Goal: Check status: Check status

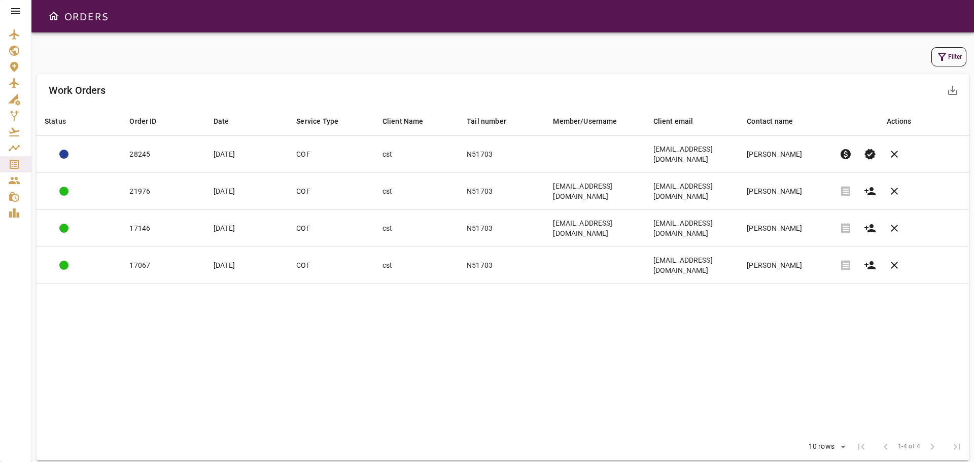
click at [15, 13] on icon at bounding box center [16, 11] width 12 height 12
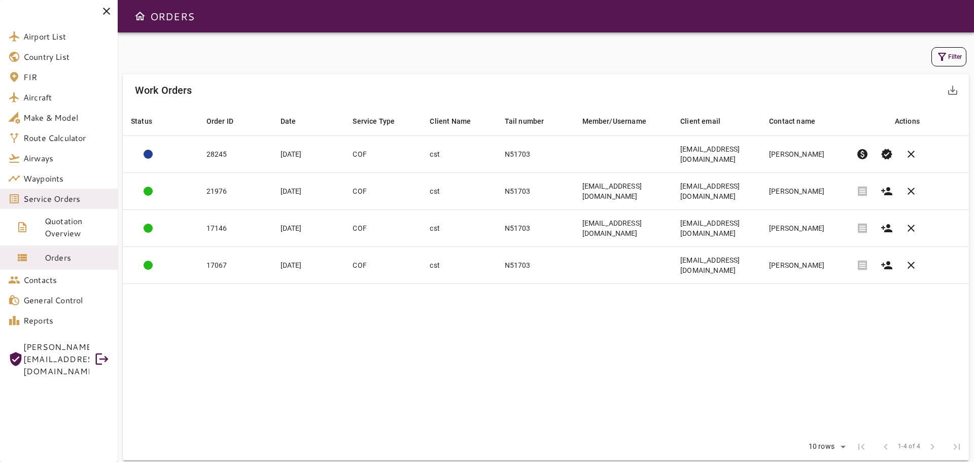
click at [461, 71] on div "Filter Work Orders save_alt Status arrow_downward Order ID arrow_downward Date …" at bounding box center [546, 253] width 846 height 416
click at [107, 9] on icon at bounding box center [106, 11] width 12 height 12
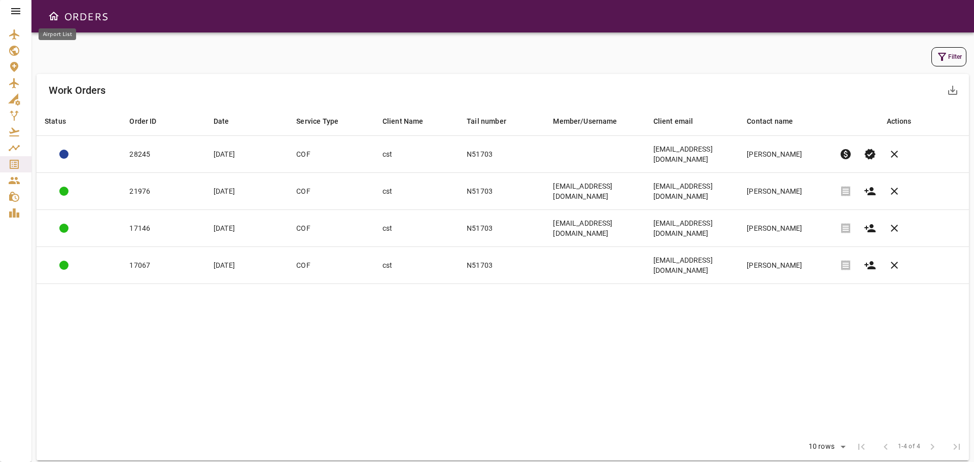
click at [13, 35] on icon "Airport List" at bounding box center [14, 34] width 10 height 10
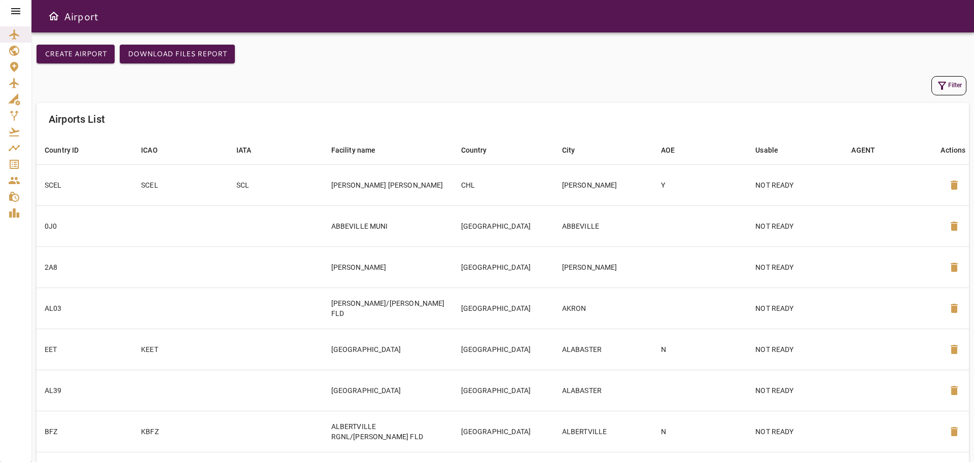
click at [14, 10] on icon at bounding box center [16, 11] width 12 height 12
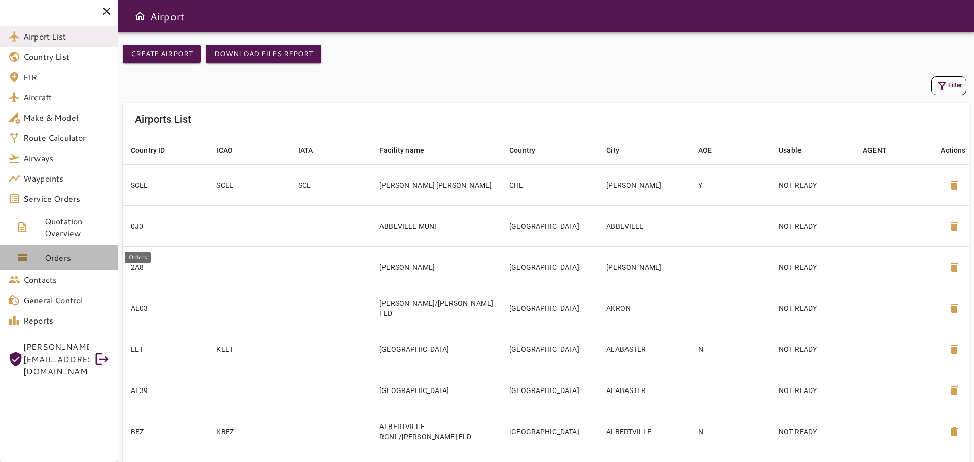
click at [66, 261] on span "Orders" at bounding box center [77, 258] width 65 height 12
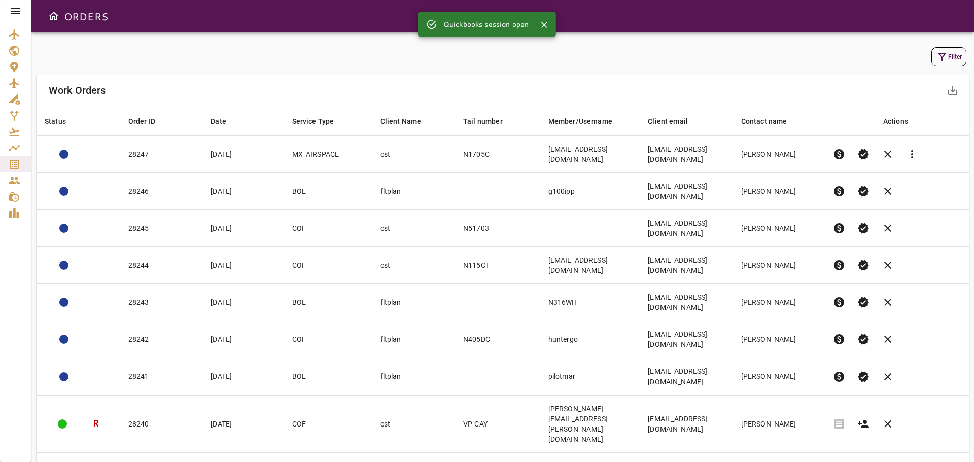
click at [13, 14] on icon at bounding box center [15, 11] width 9 height 6
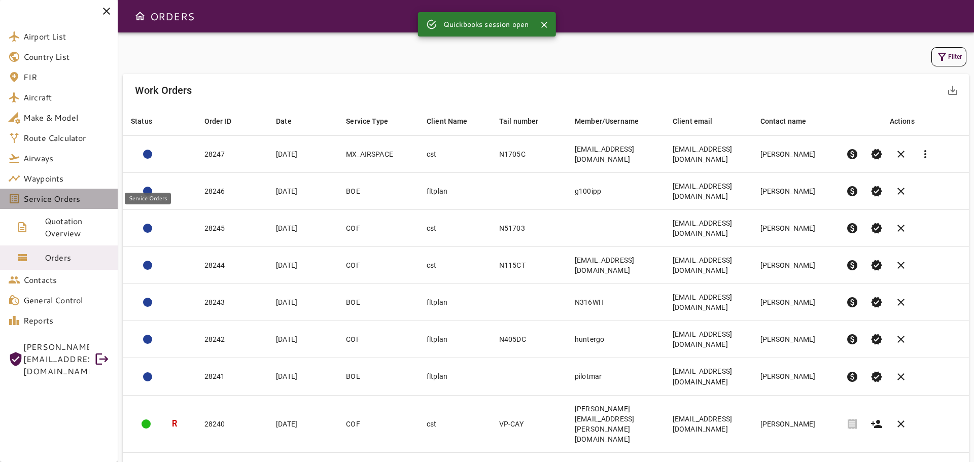
click at [57, 202] on span "Service Orders" at bounding box center [66, 199] width 86 height 12
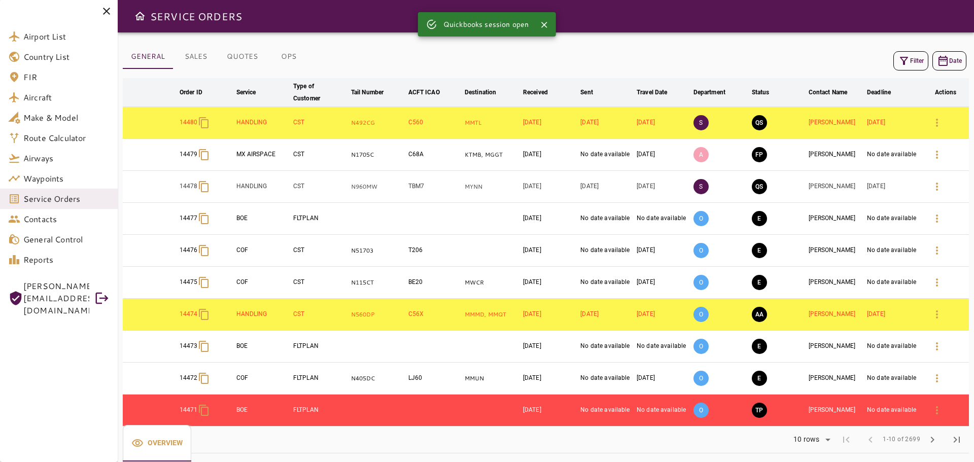
click at [910, 62] on button "Filter" at bounding box center [910, 60] width 35 height 19
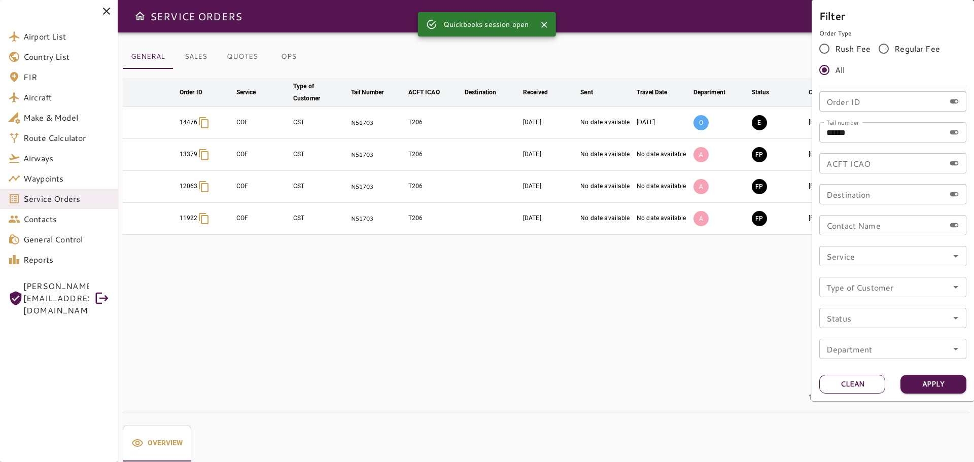
click at [858, 386] on button "Clean" at bounding box center [852, 384] width 66 height 19
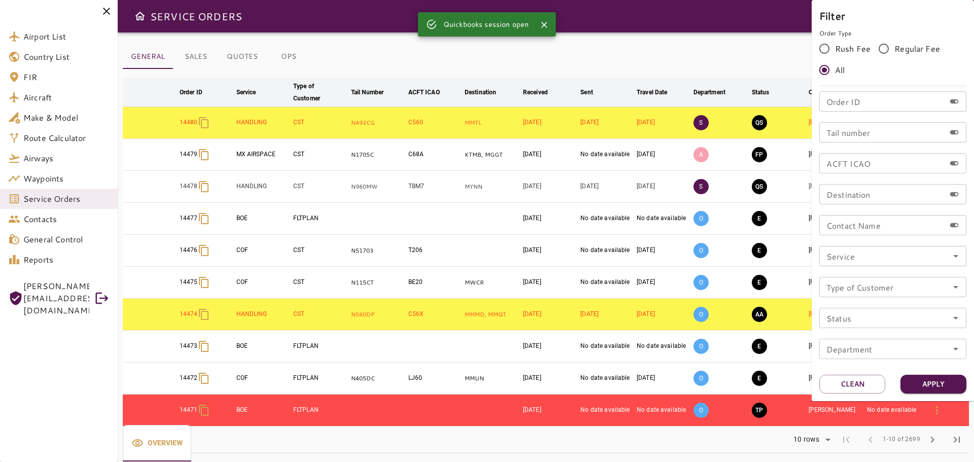
click at [842, 96] on div "Order ID Order ID" at bounding box center [892, 101] width 147 height 20
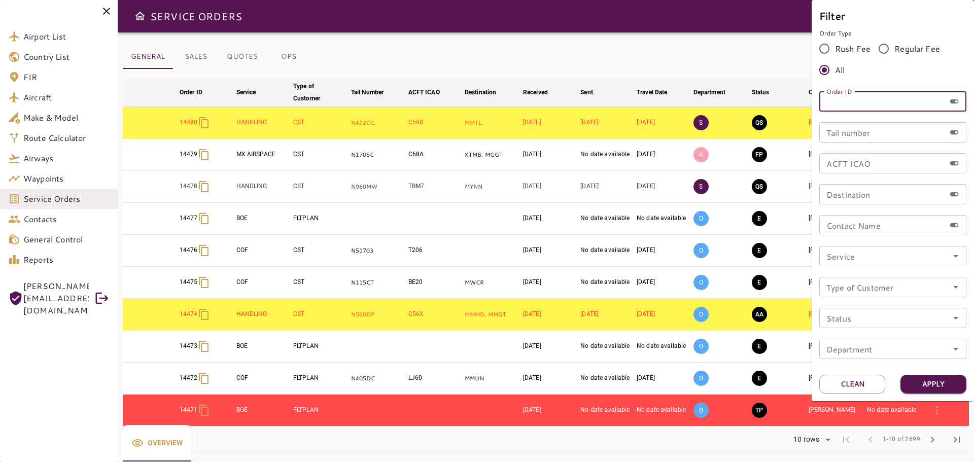
paste input "*****"
type input "*****"
click at [937, 389] on button "Apply" at bounding box center [933, 384] width 66 height 19
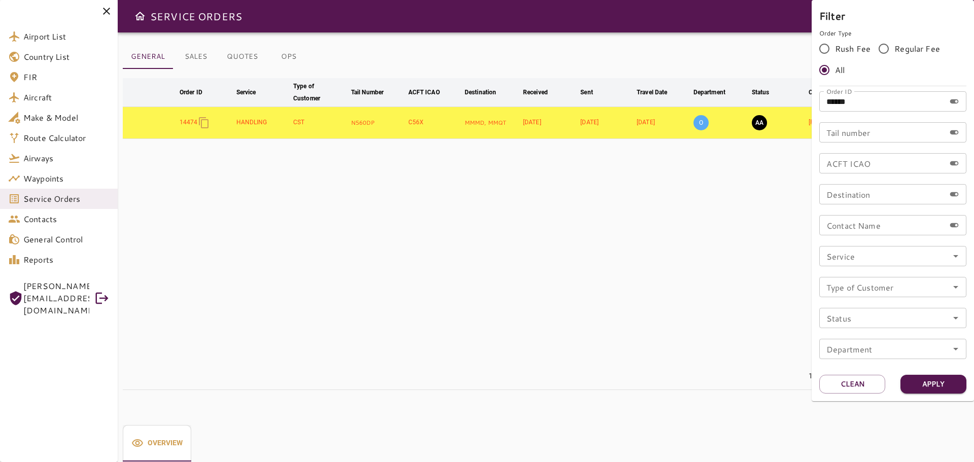
click at [691, 265] on div at bounding box center [487, 231] width 974 height 462
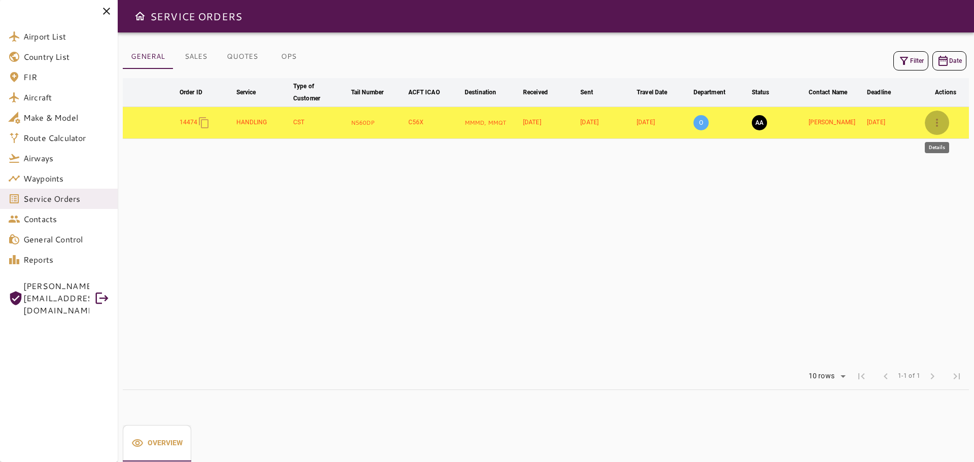
click at [937, 125] on icon "button" at bounding box center [937, 123] width 12 height 12
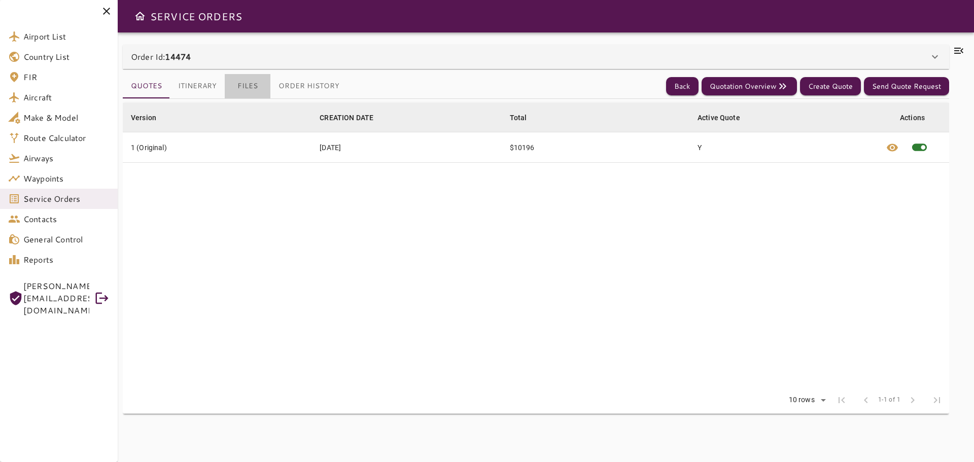
click at [241, 88] on button "Files" at bounding box center [248, 86] width 46 height 24
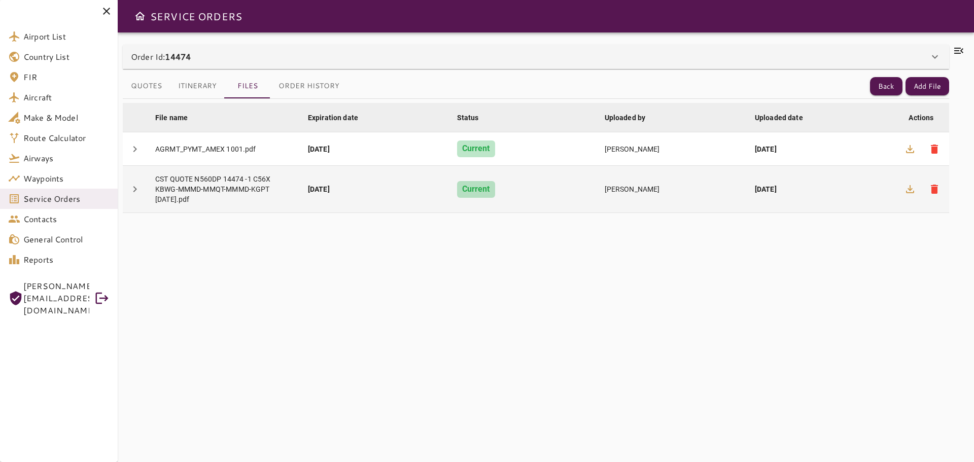
click at [211, 189] on div "CST QUOTE N560DP 14474 -1 C56X KBWG-MMMD-MMQT-MMMD-KGPT [DATE].pdf" at bounding box center [223, 189] width 136 height 30
click at [908, 187] on icon "button" at bounding box center [910, 189] width 12 height 12
